Goal: Navigation & Orientation: Find specific page/section

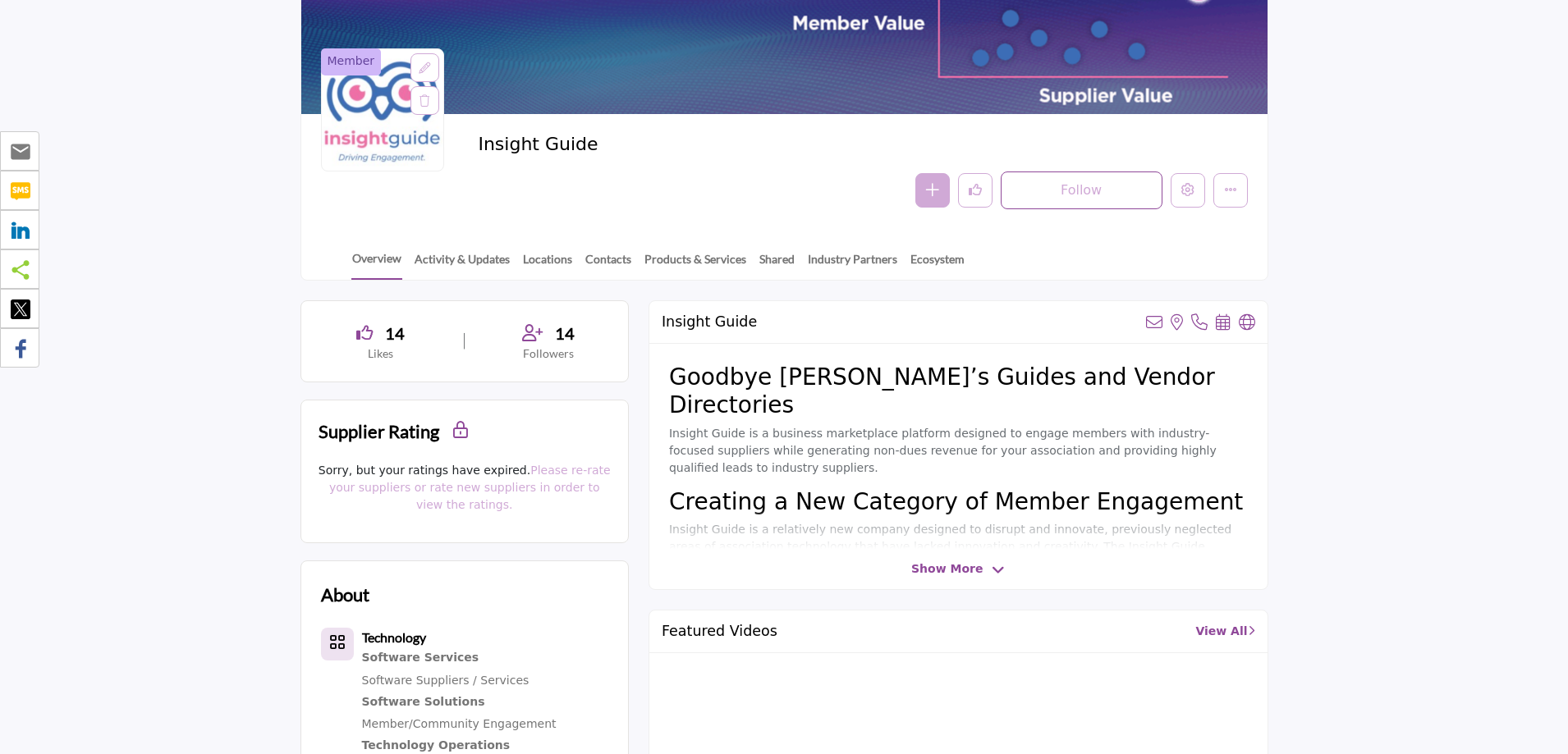
scroll to position [164, 0]
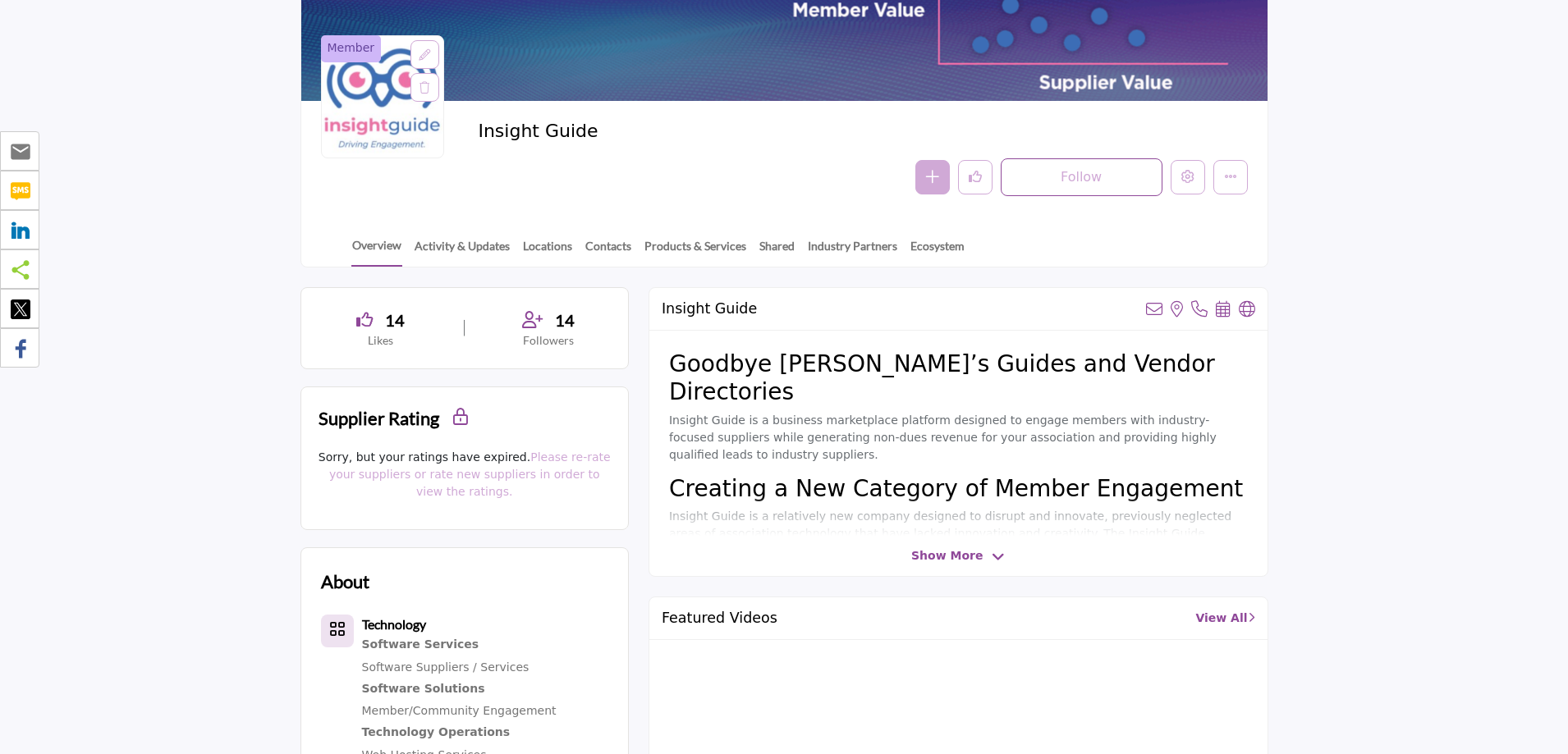
drag, startPoint x: 629, startPoint y: 133, endPoint x: 472, endPoint y: 119, distance: 157.6
click at [472, 119] on div "Member Insight Guide Follow Following Message Recommended Add to My Suppliers" at bounding box center [784, 159] width 967 height 115
click at [491, 129] on h2 "Insight Guide" at bounding box center [704, 131] width 452 height 21
drag, startPoint x: 479, startPoint y: 134, endPoint x: 596, endPoint y: 134, distance: 117.0
click at [595, 134] on h2 "Insight Guide" at bounding box center [704, 131] width 452 height 21
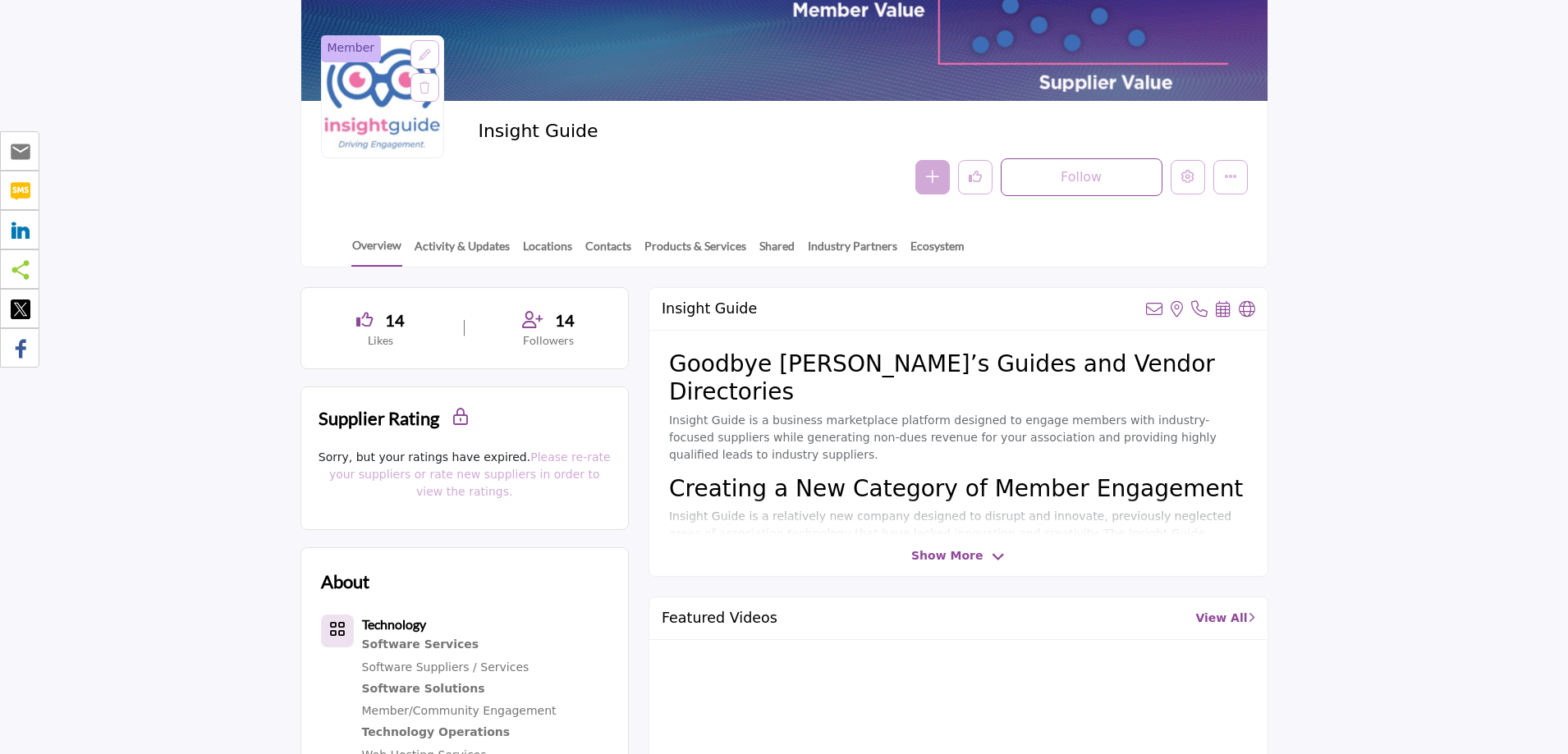
click at [597, 134] on h2 "Insight Guide" at bounding box center [704, 131] width 452 height 21
drag, startPoint x: 538, startPoint y: 137, endPoint x: 622, endPoint y: 141, distance: 84.1
click at [622, 141] on h2 "Insight Guide" at bounding box center [704, 131] width 452 height 21
drag, startPoint x: 587, startPoint y: 138, endPoint x: 479, endPoint y: 132, distance: 108.2
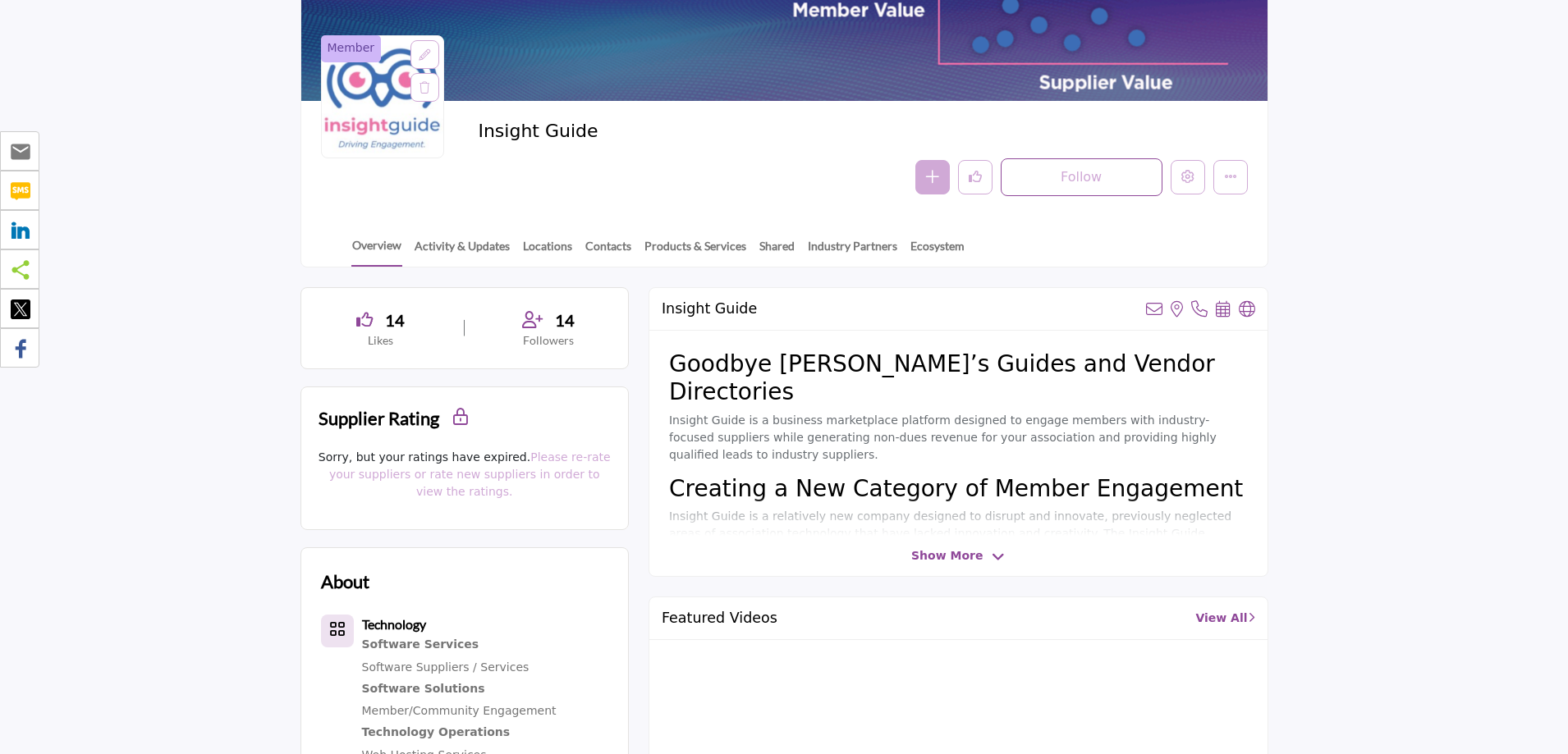
click at [479, 132] on h2 "Insight Guide" at bounding box center [704, 131] width 452 height 21
drag, startPoint x: 479, startPoint y: 132, endPoint x: 545, endPoint y: 132, distance: 66.0
click at [545, 132] on h2 "Insight Guide" at bounding box center [704, 131] width 452 height 21
click at [547, 131] on h2 "Insight Guide" at bounding box center [704, 131] width 452 height 21
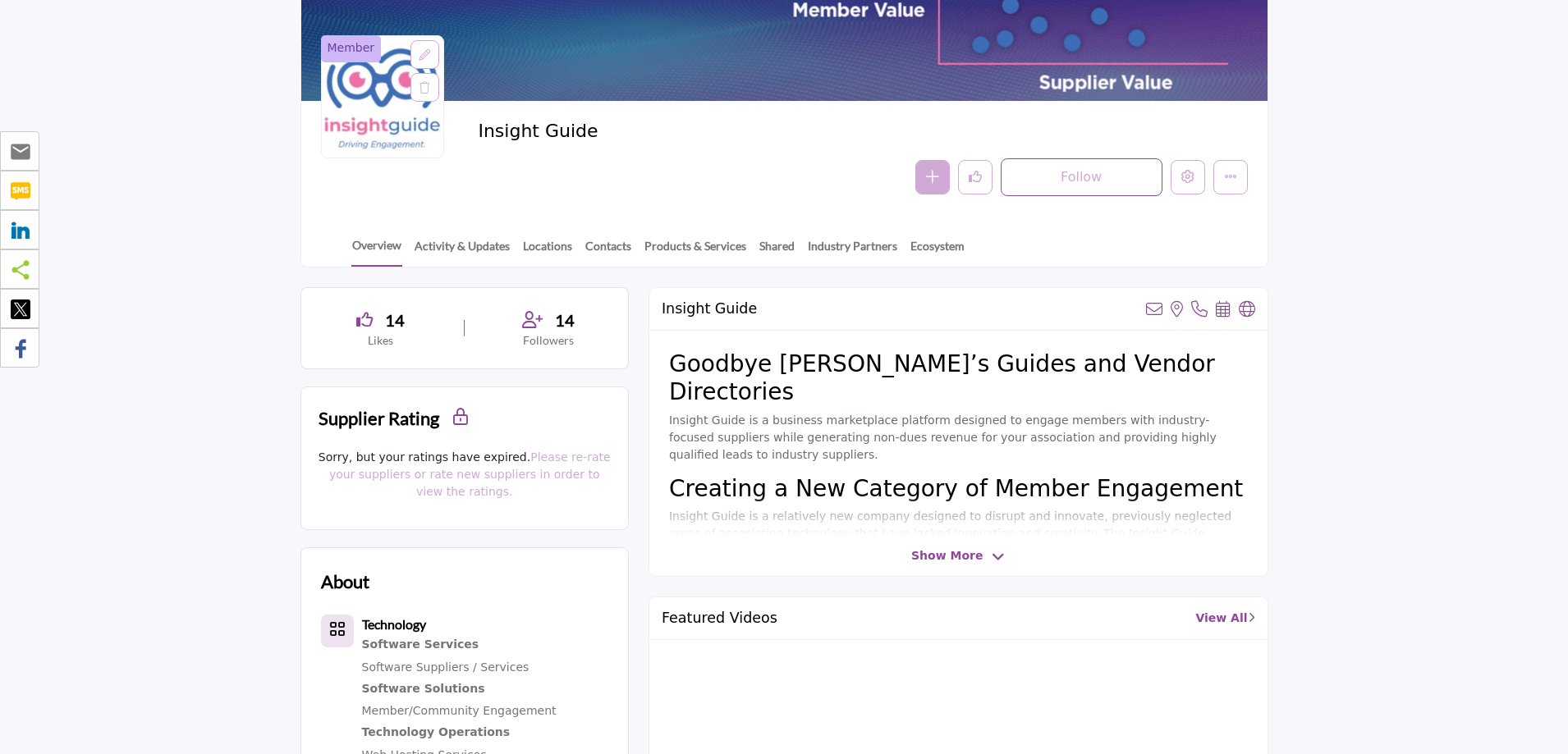
drag, startPoint x: 594, startPoint y: 130, endPoint x: 476, endPoint y: 132, distance: 118.0
click at [476, 132] on div "Member Insight Guide Follow Following Message Recommended Add to My Suppliers" at bounding box center [784, 158] width 927 height 76
drag, startPoint x: 540, startPoint y: 133, endPoint x: 619, endPoint y: 133, distance: 79.0
click at [619, 133] on h2 "Insight Guide" at bounding box center [704, 131] width 452 height 21
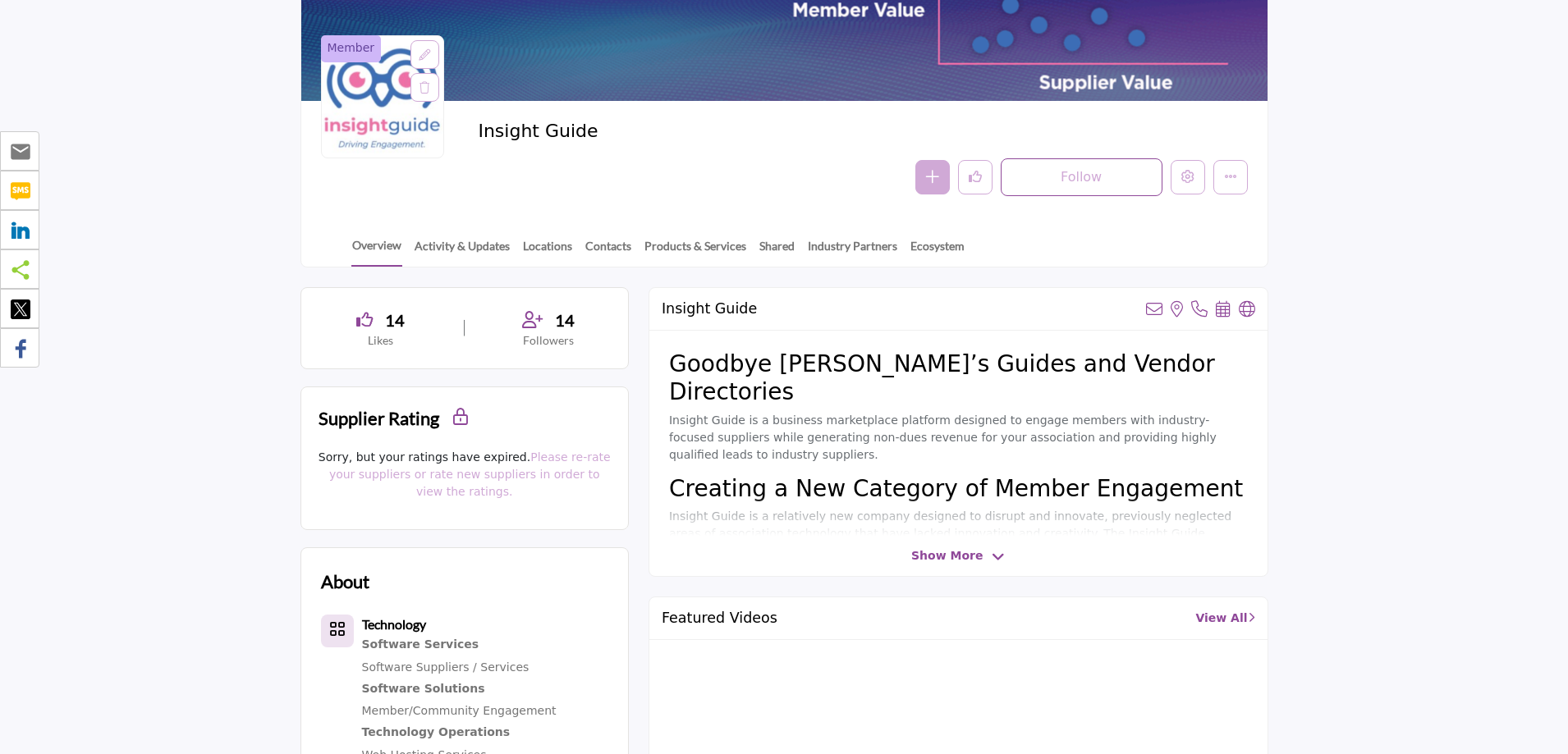
click at [620, 134] on h2 "Insight Guide" at bounding box center [704, 131] width 452 height 21
drag, startPoint x: 587, startPoint y: 137, endPoint x: 466, endPoint y: 125, distance: 121.6
click at [466, 125] on div "Member Insight Guide Follow Following Message Recommended Add to My Suppliers" at bounding box center [784, 158] width 927 height 76
click at [481, 124] on h2 "Insight Guide" at bounding box center [704, 131] width 452 height 21
click at [482, 126] on h2 "Insight Guide" at bounding box center [704, 131] width 452 height 21
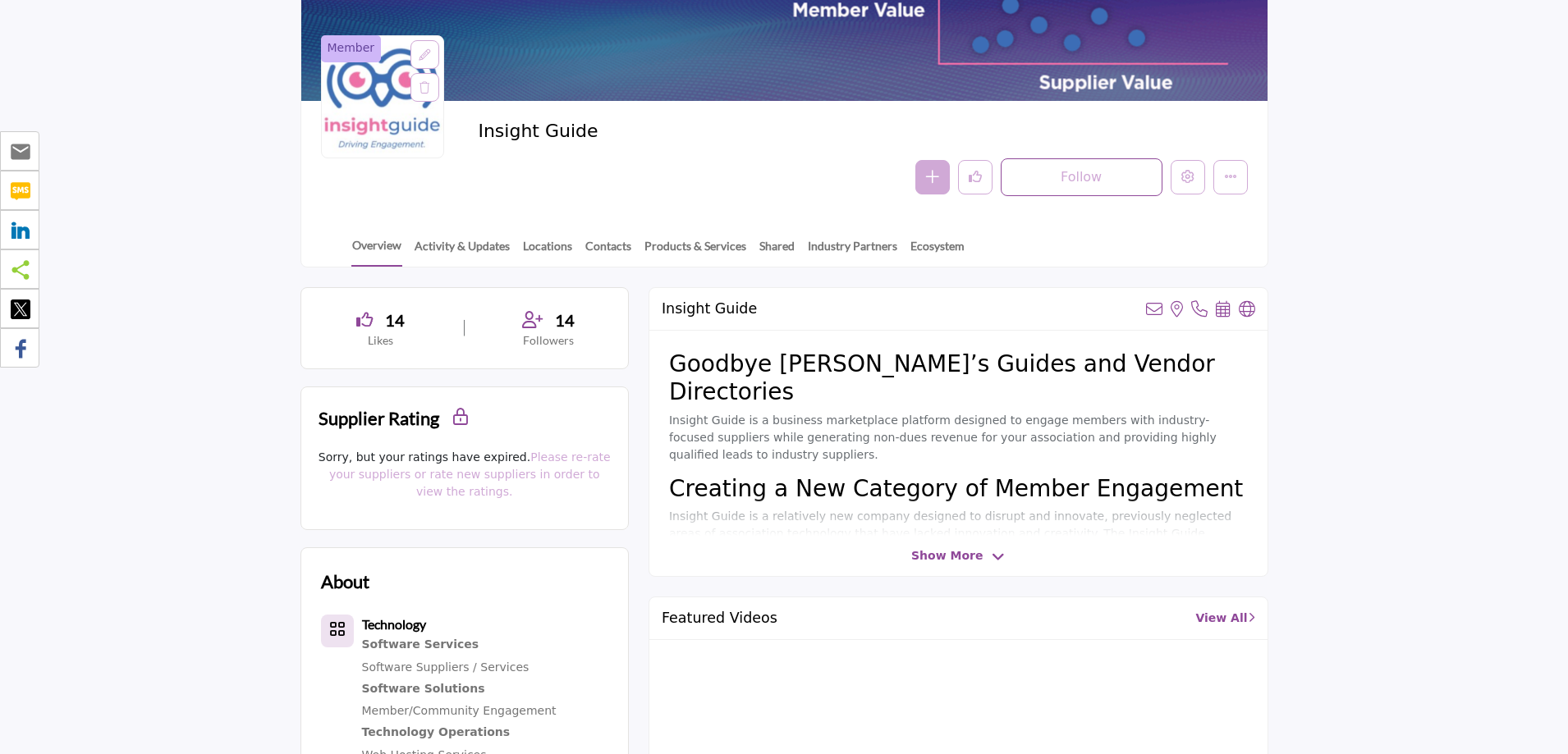
drag, startPoint x: 483, startPoint y: 127, endPoint x: 604, endPoint y: 122, distance: 121.1
click at [604, 122] on h2 "Insight Guide" at bounding box center [704, 131] width 452 height 21
click at [589, 138] on h2 "Insight Guide" at bounding box center [704, 131] width 452 height 21
drag, startPoint x: 601, startPoint y: 134, endPoint x: 480, endPoint y: 131, distance: 121.0
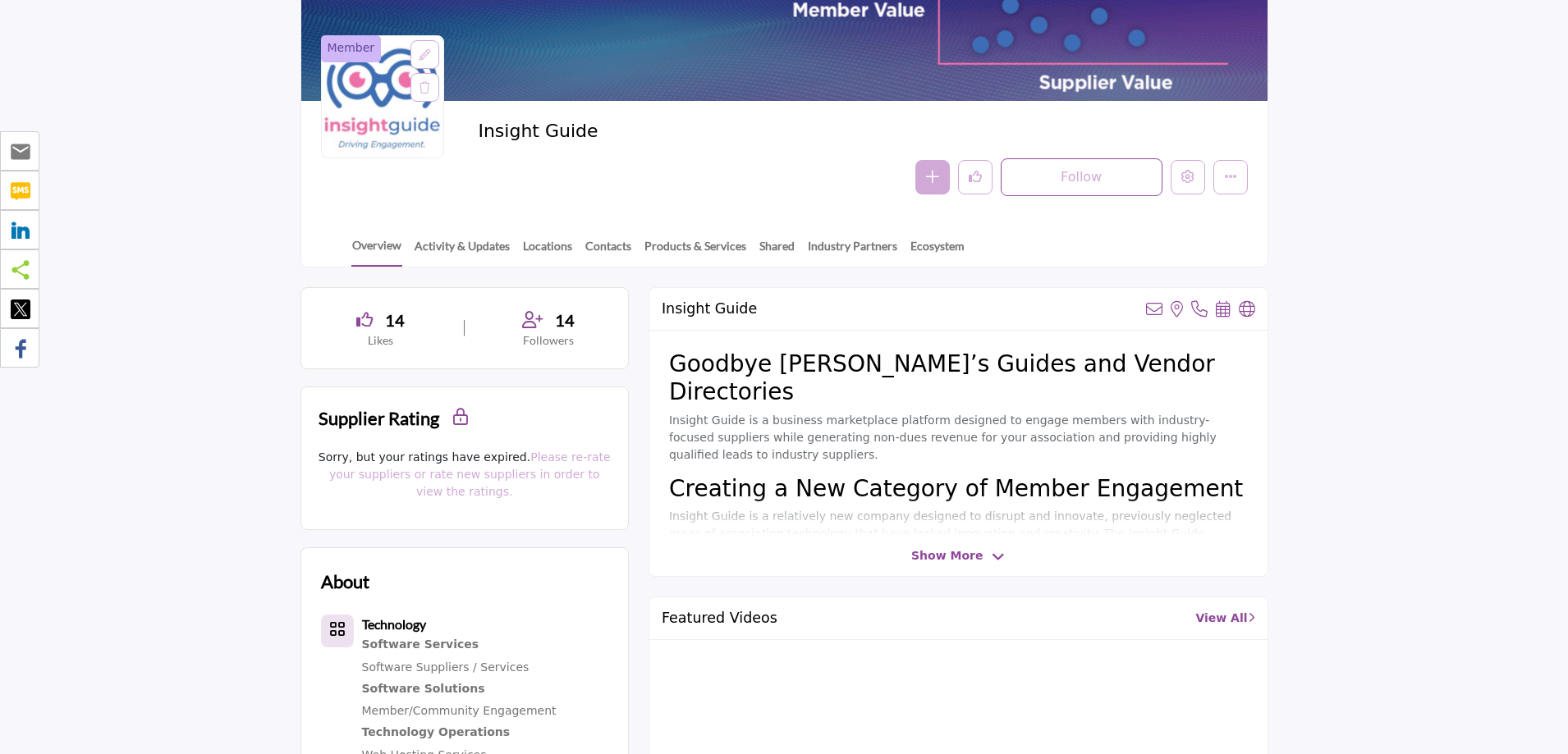
click at [480, 131] on h2 "Insight Guide" at bounding box center [704, 131] width 452 height 21
drag, startPoint x: 480, startPoint y: 131, endPoint x: 630, endPoint y: 140, distance: 150.3
click at [630, 140] on h2 "Insight Guide" at bounding box center [704, 131] width 452 height 21
click at [621, 140] on h2 "Insight Guide" at bounding box center [704, 131] width 452 height 21
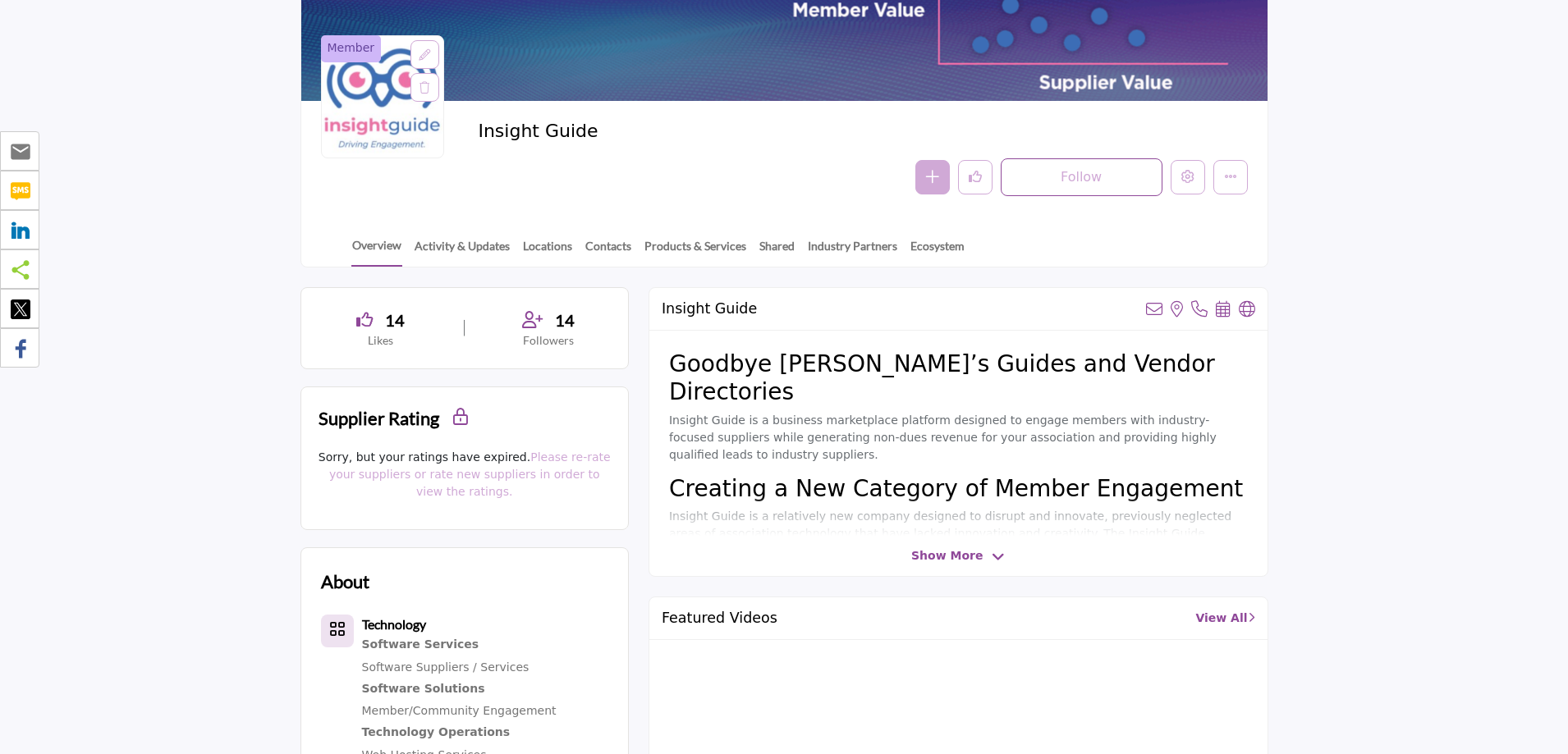
drag, startPoint x: 585, startPoint y: 138, endPoint x: 466, endPoint y: 134, distance: 119.1
click at [467, 135] on div "Member Insight Guide Follow Following Message Recommended Add to My Suppliers" at bounding box center [784, 158] width 927 height 76
click at [501, 129] on h2 "Insight Guide" at bounding box center [704, 131] width 452 height 21
drag, startPoint x: 534, startPoint y: 130, endPoint x: 598, endPoint y: 130, distance: 64.0
click at [598, 130] on h2 "Insight Guide" at bounding box center [704, 131] width 452 height 21
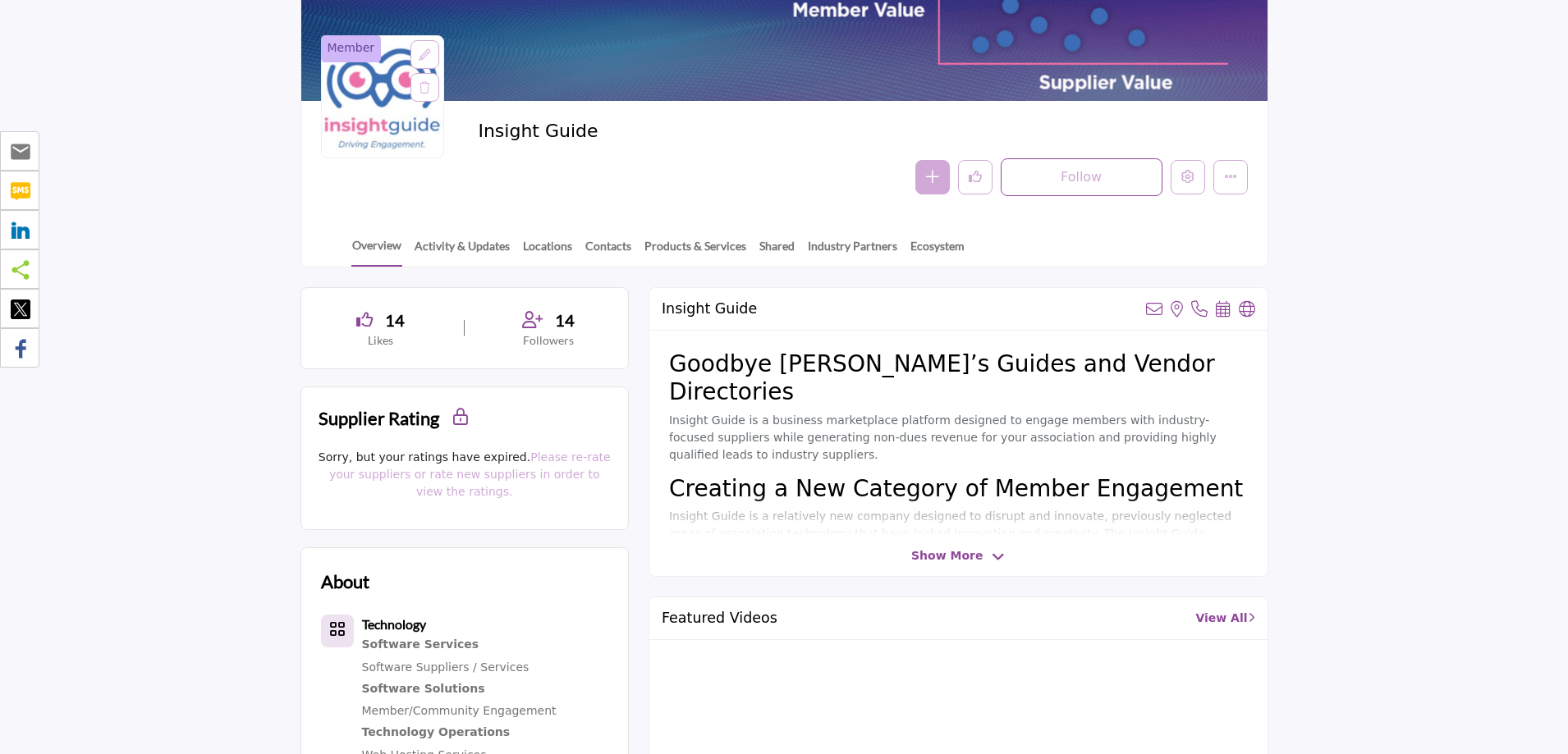
click at [598, 130] on h2 "Insight Guide" at bounding box center [704, 131] width 452 height 21
drag, startPoint x: 537, startPoint y: 130, endPoint x: 631, endPoint y: 130, distance: 94.0
click at [631, 130] on h2 "Insight Guide" at bounding box center [704, 131] width 452 height 21
